Goal: Find specific page/section: Find specific page/section

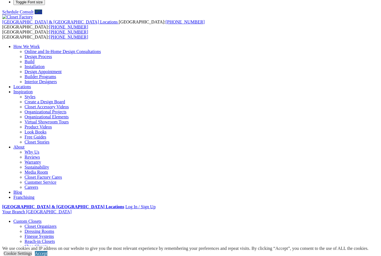
scroll to position [12, 0]
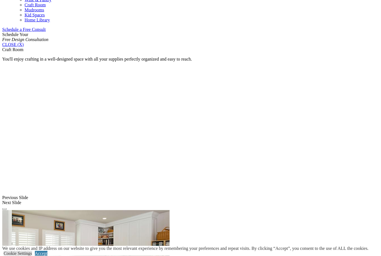
scroll to position [348, 0]
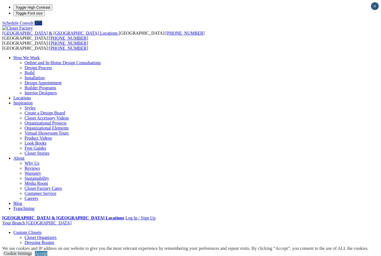
type input "*****"
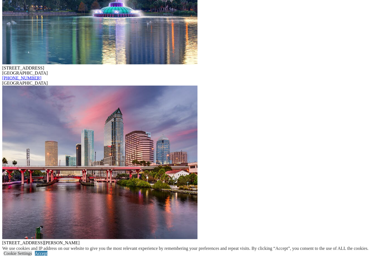
scroll to position [4527, 0]
